Goal: Task Accomplishment & Management: Manage account settings

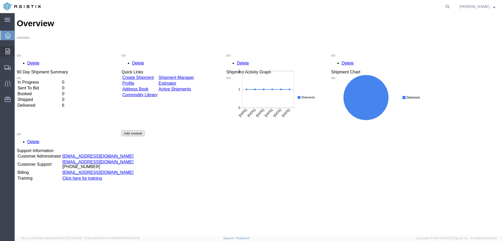
click at [18, 52] on span "Orders" at bounding box center [16, 51] width 4 height 10
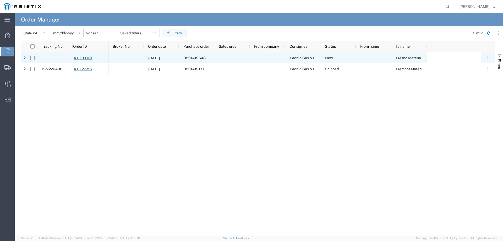
click at [34, 57] on input "Press Space to toggle row selection (unchecked)" at bounding box center [32, 58] width 4 height 4
checkbox input "true"
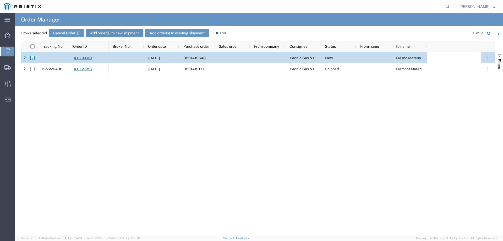
click at [109, 32] on button "Add order(s) to new shipment" at bounding box center [115, 33] width 58 height 8
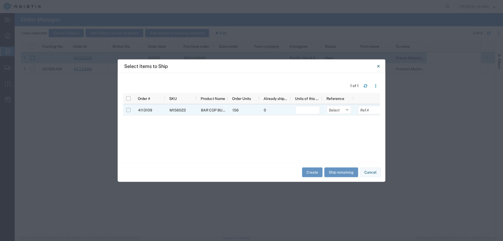
click at [128, 110] on input "Press Space to toggle row selection (unchecked)" at bounding box center [128, 110] width 4 height 4
checkbox input "true"
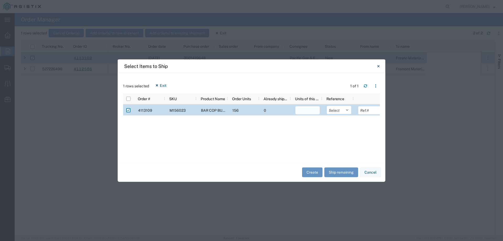
click at [310, 110] on input "number" at bounding box center [307, 110] width 25 height 8
type input "156"
click at [347, 110] on select "Select Purchase Order Delivery Number" at bounding box center [339, 110] width 25 height 8
select select "PURCHORD"
click at [327, 106] on select "Select Purchase Order Delivery Number" at bounding box center [339, 110] width 25 height 8
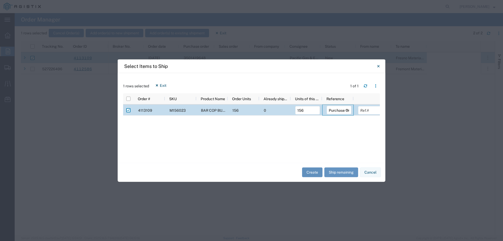
click at [313, 171] on button "Create" at bounding box center [312, 172] width 20 height 10
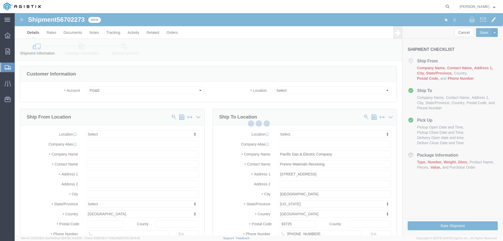
select select
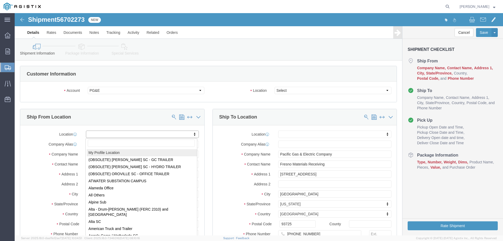
select select "MYPROFILE"
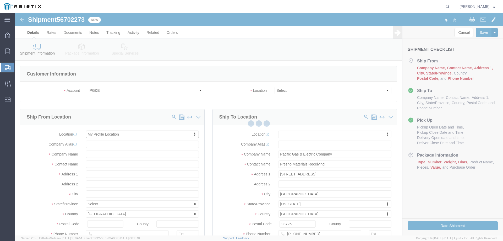
select select "CA"
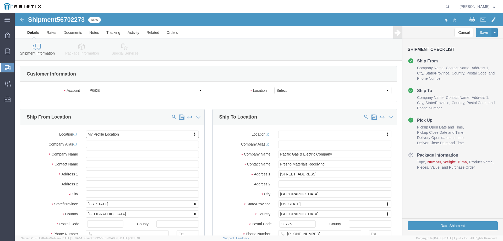
click select "Select All Others [GEOGRAPHIC_DATA] [GEOGRAPHIC_DATA] [GEOGRAPHIC_DATA] [GEOGRA…"
select select "19745"
click select "Select All Others [GEOGRAPHIC_DATA] [GEOGRAPHIC_DATA] [GEOGRAPHIC_DATA] [GEOGRA…"
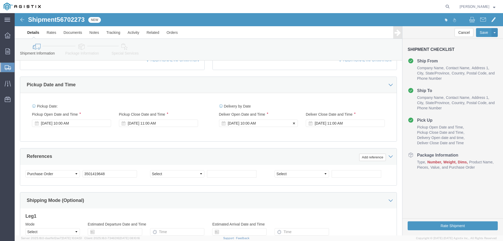
scroll to position [210, 0]
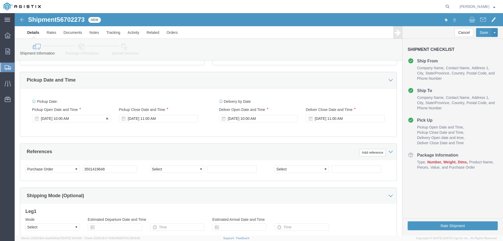
click div "[DATE] 10:00 AM"
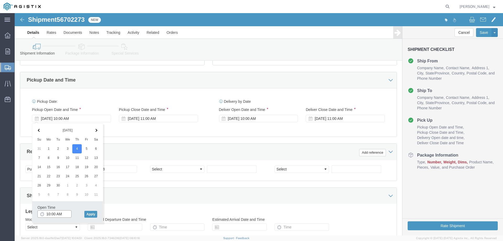
click input "10:00 AM"
type input "8:00 AM"
click button "Apply"
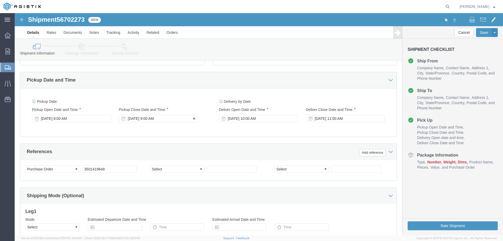
click div "[DATE] 9:00 AM"
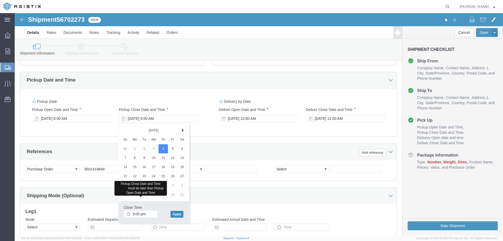
type input "3:00 PM"
click button "Apply"
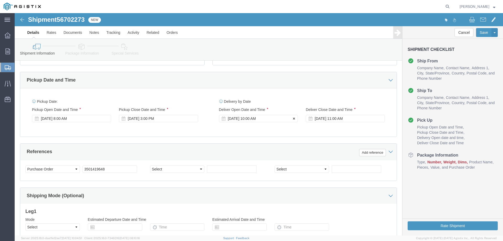
click div "[DATE] 10:00 AM"
type input "8:00 AM"
click button "Apply"
click div "[DATE] 11:00 AM"
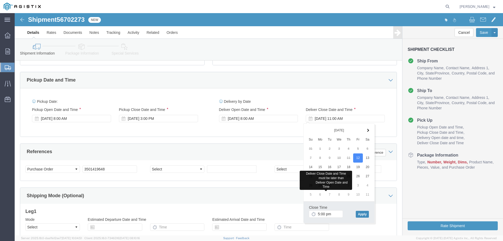
type input "5:00 PM"
click button "Apply"
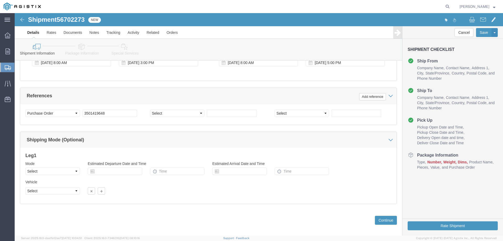
scroll to position [271, 0]
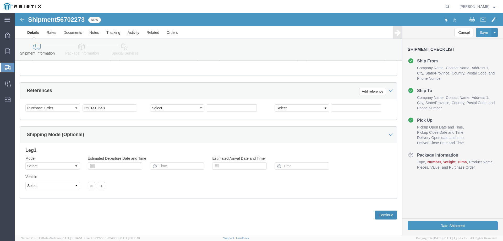
click button "Continue"
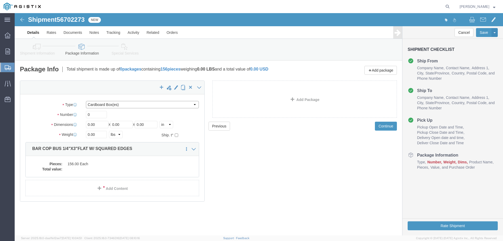
click select "Select Bulk Bundle(s) Cardboard Box(es) Carton(s) Crate(s) Drum(s) (Fiberboard)…"
select select "YRPK"
click select "Select Bulk Bundle(s) Cardboard Box(es) Carton(s) Crate(s) Drum(s) (Fiberboard)…"
drag, startPoint x: 71, startPoint y: 100, endPoint x: 60, endPoint y: 102, distance: 11.1
click div "Number 0"
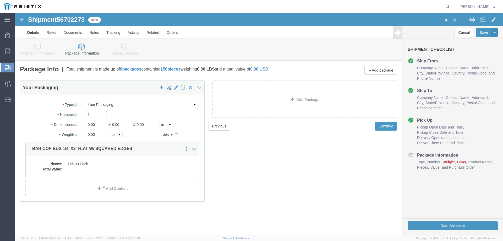
type input "1"
type input "147"
type input "8"
type input "5"
type input "486"
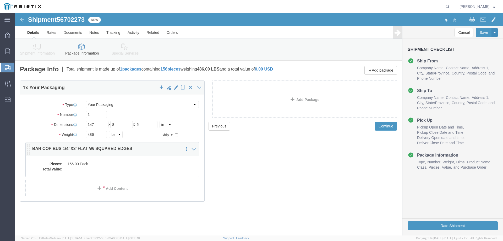
click dd "156.00 Each"
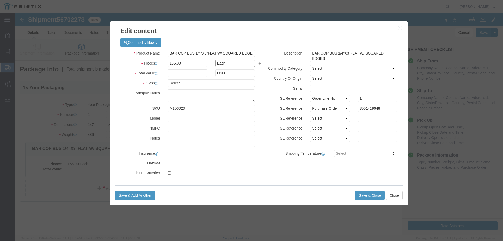
click select "Select Bag Barrels 100Board Feet Bottle Box Blister Pack Carats Can Capsule Car…"
select select "FT"
click select "Select Bag Barrels 100Board Feet Bottle Box Blister Pack Carats Can Capsule Car…"
click input "text"
type input "1"
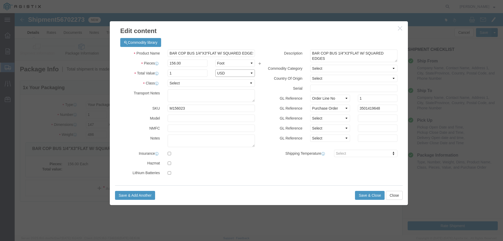
select select "USD"
click select "Select 50 55 60 65 70 85 92.5 100 125 175 250 300 400"
select select "60"
click select "Select 50 55 60 65 70 85 92.5 100 125 175 250 300 400"
click textarea
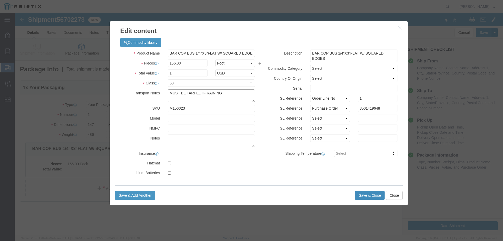
type textarea "MUST BE TARPED IF RAINING"
click button "Save & Close"
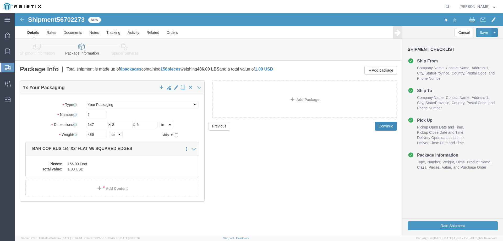
click button "Continue"
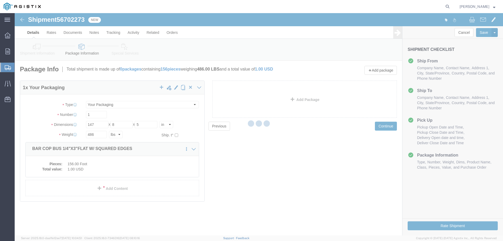
select select
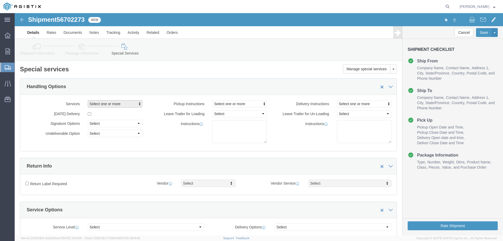
click span "button"
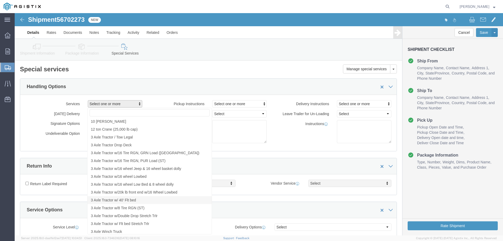
click span "3 Axle Tractor w/ 40' Flt bed"
select select "VEHICLE_3FLT"
click h2 "Special services"
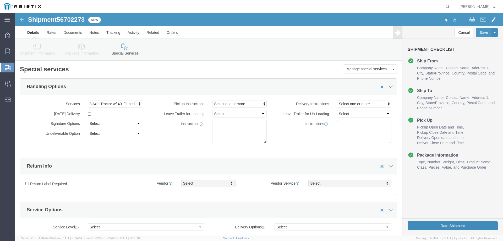
click button "Rate Shipment"
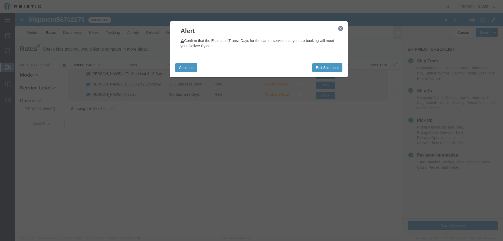
click at [340, 29] on icon "button" at bounding box center [340, 28] width 5 height 4
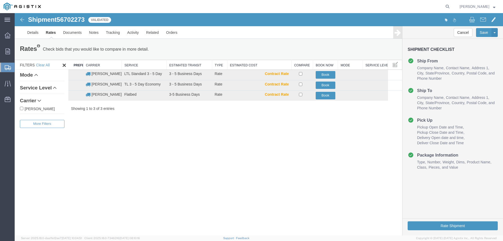
drag, startPoint x: 147, startPoint y: 139, endPoint x: 151, endPoint y: 139, distance: 3.4
click at [148, 139] on div "Shipment 56702273 3 of 3 Validated Details Rates Documents Notes Tracking Activ…" at bounding box center [259, 124] width 488 height 222
click at [36, 33] on link "Details" at bounding box center [33, 32] width 19 height 13
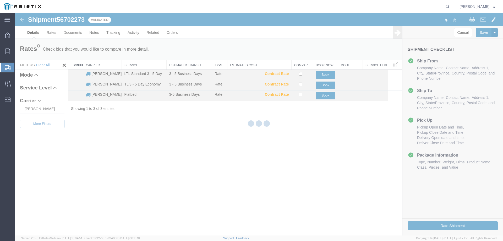
select select "21236"
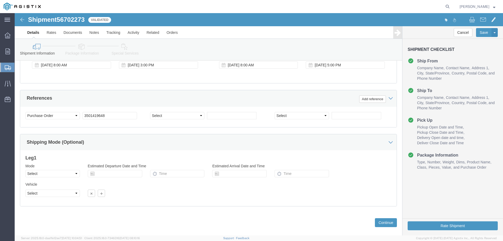
scroll to position [271, 0]
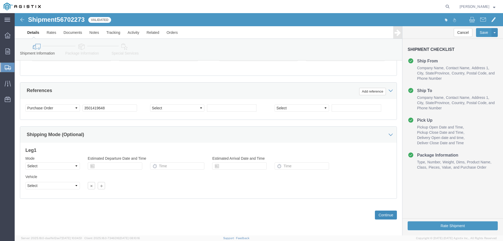
click button "Continue"
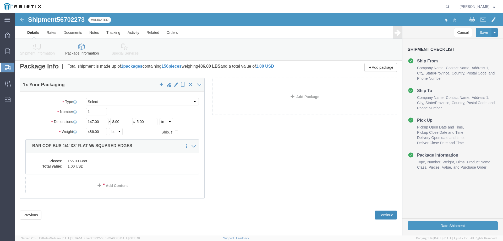
scroll to position [0, 0]
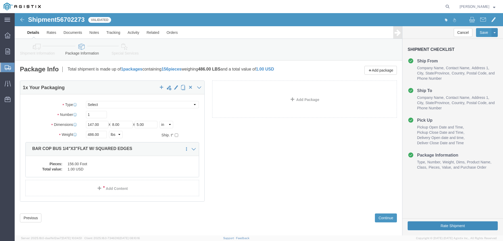
click button "Rate Shipment"
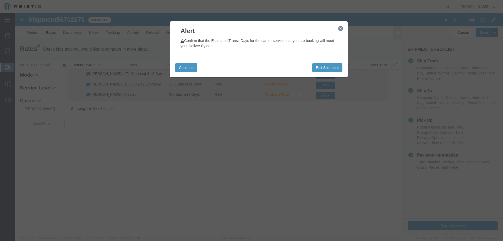
click at [340, 28] on icon "button" at bounding box center [340, 28] width 5 height 4
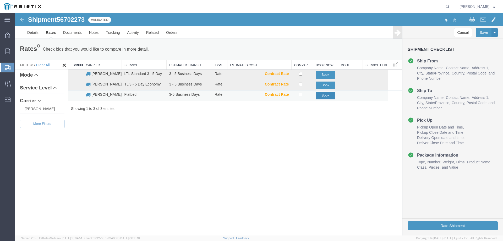
click at [322, 96] on button "Book" at bounding box center [326, 96] width 20 height 8
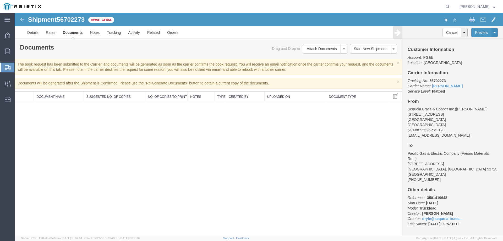
click at [493, 7] on span "[PERSON_NAME]" at bounding box center [478, 7] width 36 height 6
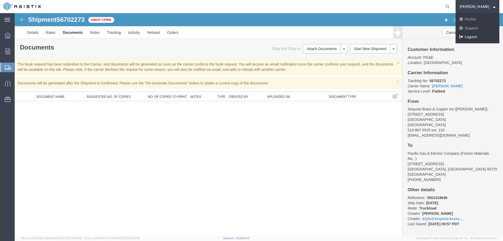
drag, startPoint x: 484, startPoint y: 36, endPoint x: 478, endPoint y: 66, distance: 30.7
click at [484, 36] on link "Logout" at bounding box center [478, 36] width 44 height 9
